Goal: Information Seeking & Learning: Learn about a topic

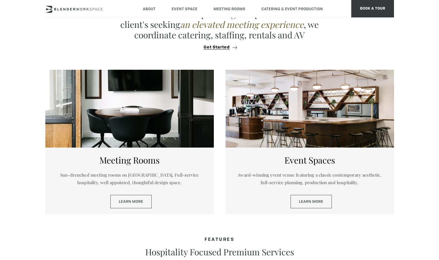
scroll to position [249, 0]
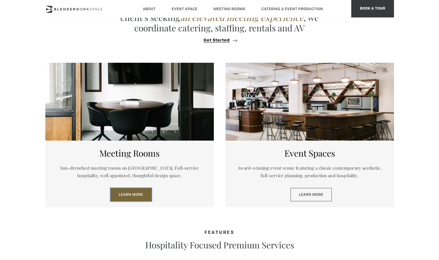
click at [136, 191] on link "Learn More" at bounding box center [130, 194] width 41 height 13
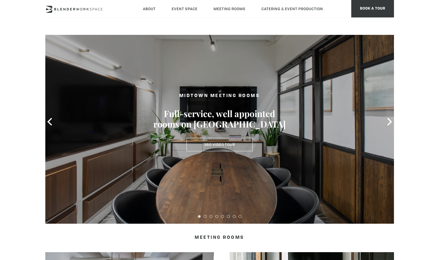
scroll to position [16, 0]
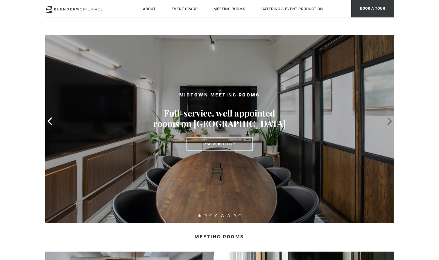
click at [388, 123] on icon at bounding box center [390, 121] width 8 height 8
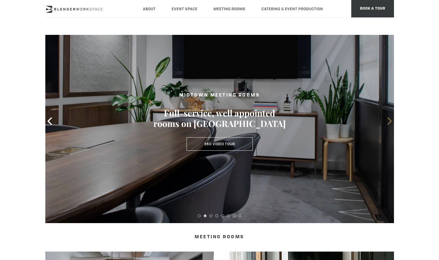
click at [388, 123] on icon at bounding box center [390, 121] width 8 height 8
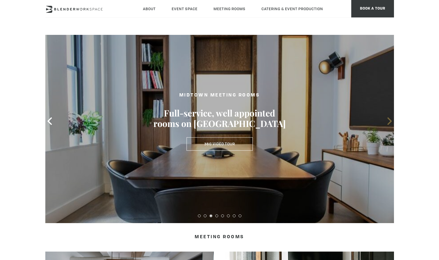
click at [388, 123] on icon at bounding box center [390, 121] width 8 height 8
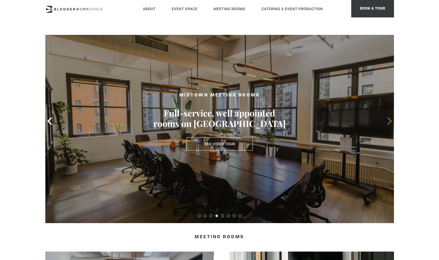
click at [388, 123] on icon at bounding box center [390, 121] width 8 height 8
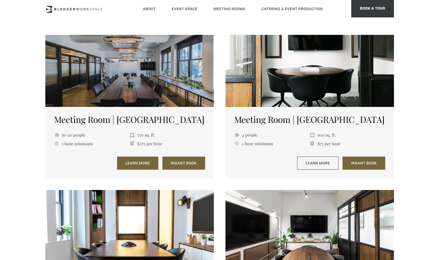
scroll to position [246, 0]
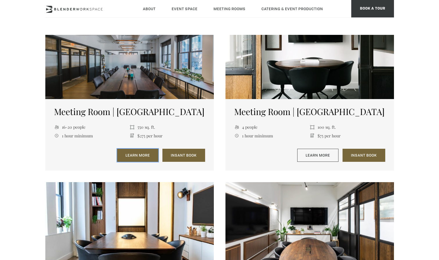
click at [138, 156] on link "Learn More" at bounding box center [137, 155] width 41 height 13
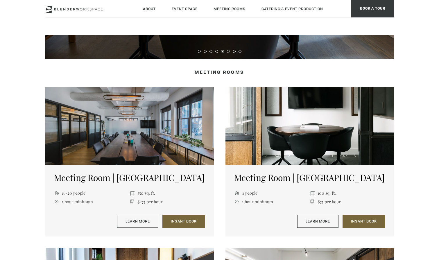
scroll to position [211, 0]
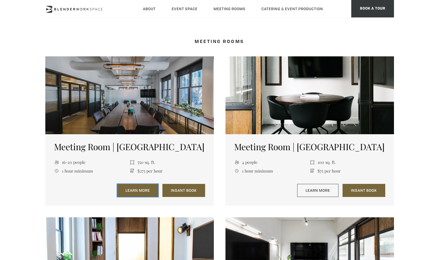
click at [143, 188] on link "Learn More" at bounding box center [137, 190] width 41 height 13
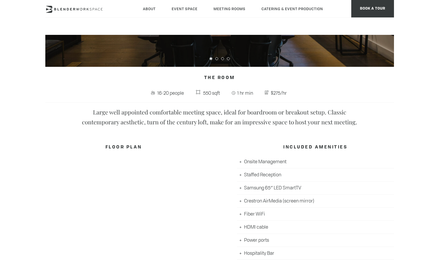
scroll to position [192, 0]
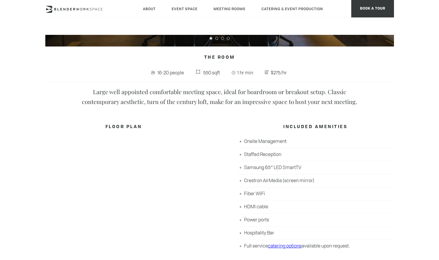
click at [240, 142] on li "Onsite Management" at bounding box center [315, 141] width 157 height 13
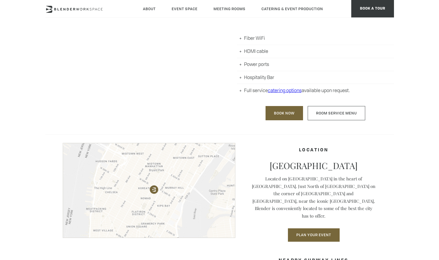
scroll to position [267, 0]
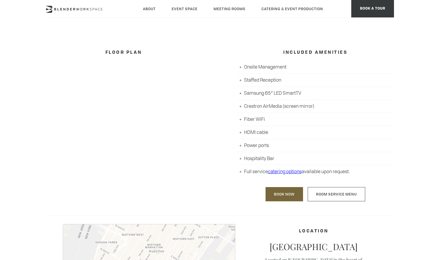
click at [247, 158] on li "Hospitality Bar" at bounding box center [315, 158] width 157 height 13
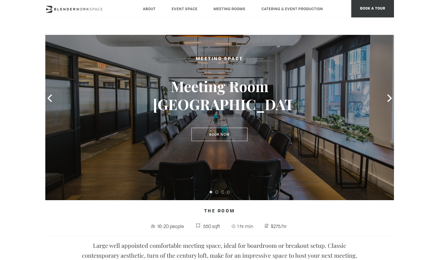
scroll to position [38, 0]
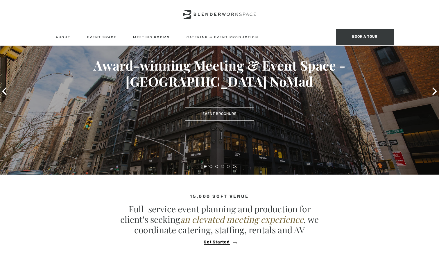
scroll to position [49, 0]
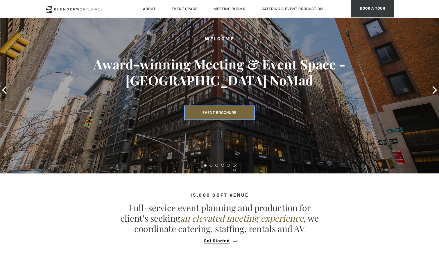
click at [227, 106] on link "Event Brochure" at bounding box center [219, 112] width 69 height 13
click at [281, 64] on h3 "Award-winning Meeting & Event Space - [GEOGRAPHIC_DATA] NoMad" at bounding box center [219, 72] width 395 height 33
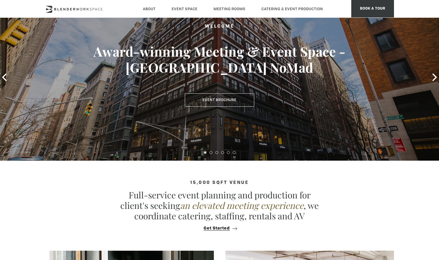
scroll to position [0, 0]
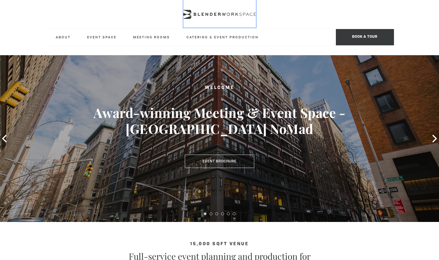
click at [211, 16] on icon at bounding box center [219, 14] width 73 height 9
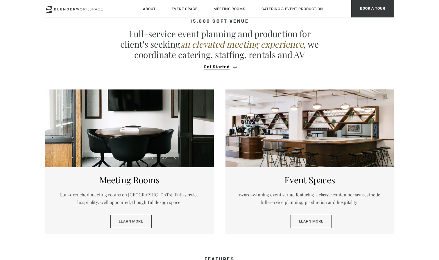
scroll to position [249, 0]
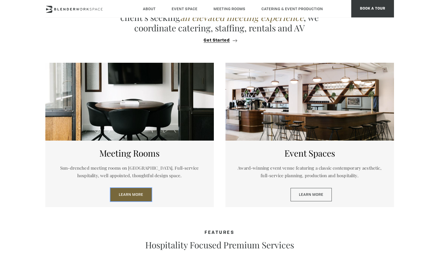
click at [128, 194] on link "Learn More" at bounding box center [130, 194] width 41 height 13
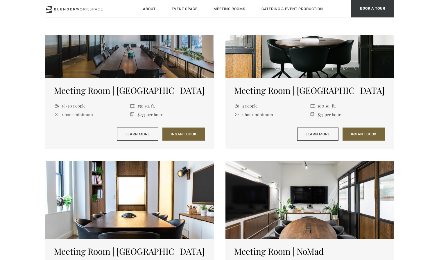
scroll to position [268, 0]
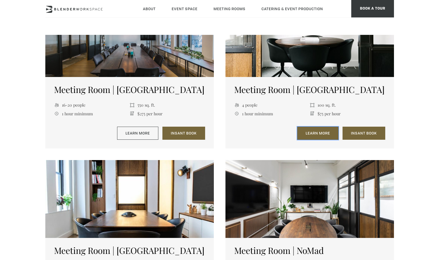
click at [312, 133] on link "Learn More" at bounding box center [317, 133] width 41 height 13
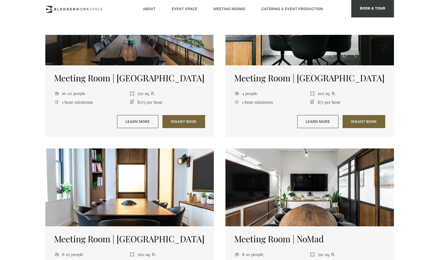
scroll to position [281, 0]
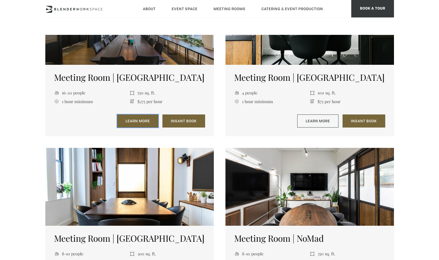
click at [143, 120] on link "Learn More" at bounding box center [137, 121] width 41 height 13
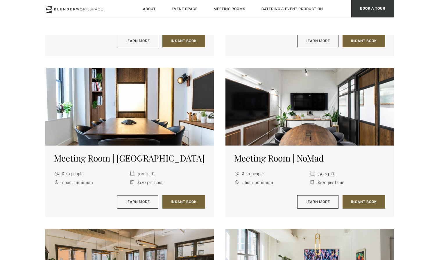
scroll to position [370, 0]
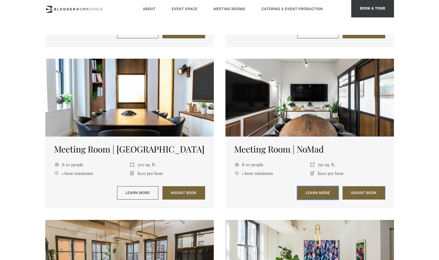
click at [324, 197] on link "Learn More" at bounding box center [317, 192] width 41 height 13
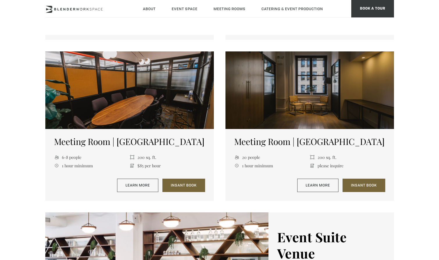
scroll to position [643, 0]
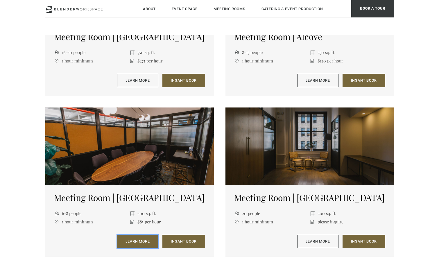
click at [138, 237] on link "Learn More" at bounding box center [137, 241] width 41 height 13
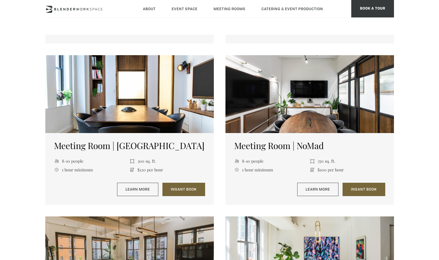
scroll to position [0, 0]
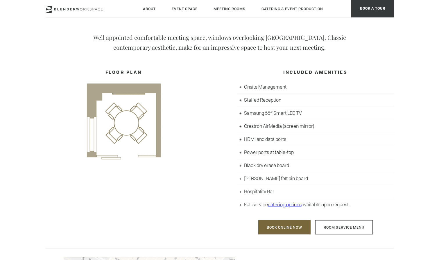
scroll to position [254, 0]
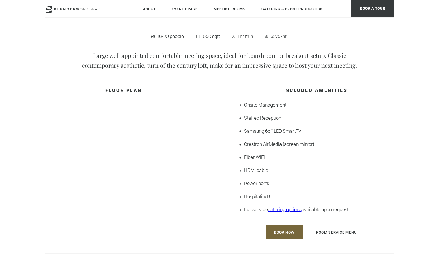
scroll to position [252, 0]
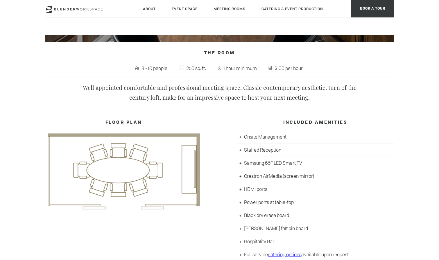
scroll to position [215, 0]
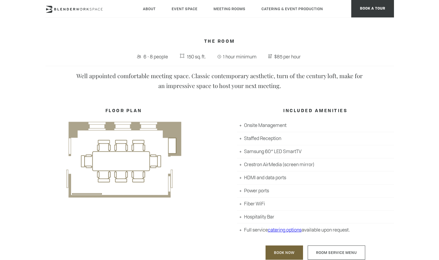
scroll to position [221, 0]
